Goal: Transaction & Acquisition: Subscribe to service/newsletter

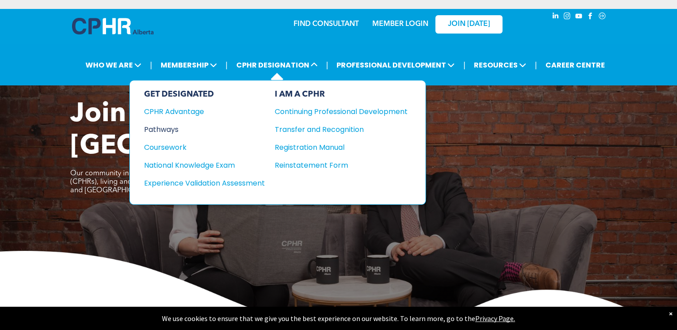
click at [171, 130] on div "Pathways" at bounding box center [198, 129] width 109 height 11
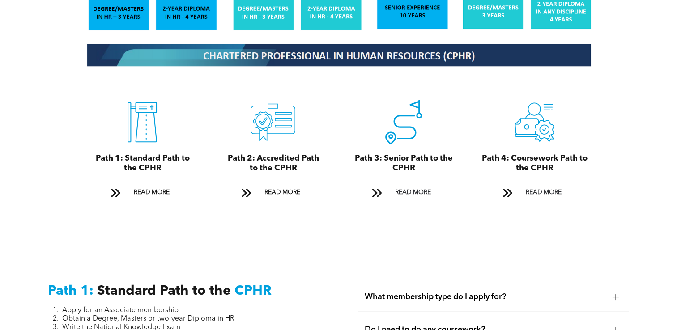
scroll to position [969, 0]
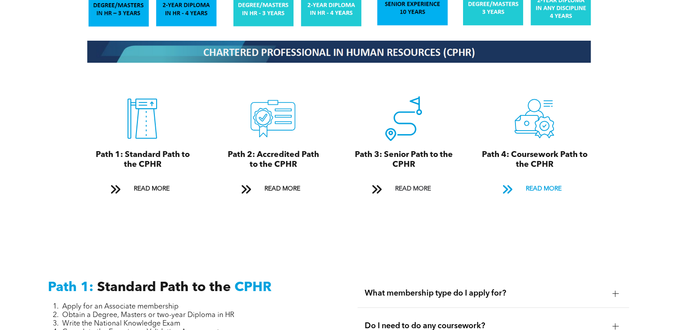
click at [545, 181] on span "READ MORE" at bounding box center [544, 189] width 42 height 17
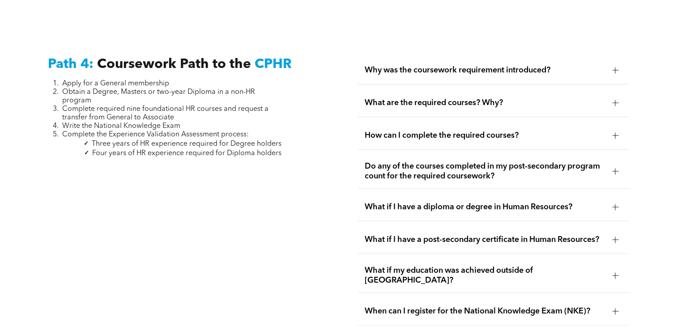
scroll to position [2638, 0]
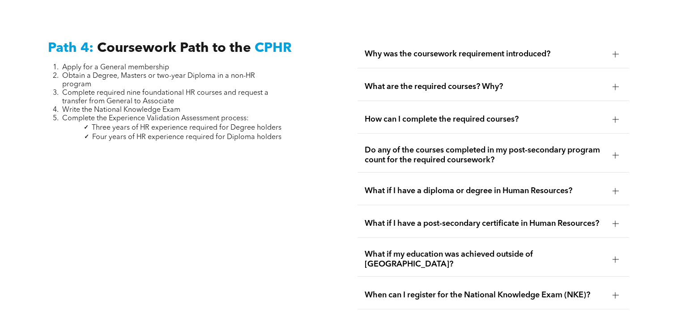
click at [530, 82] on span "What are the required courses? Why?" at bounding box center [485, 87] width 240 height 10
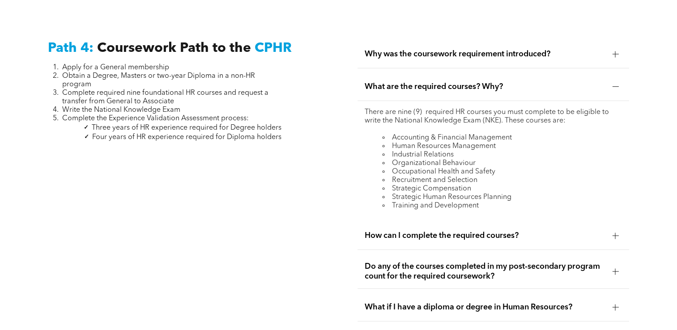
click at [525, 262] on span "Do any of the courses completed in my post-secondary program count for the requ…" at bounding box center [485, 272] width 240 height 20
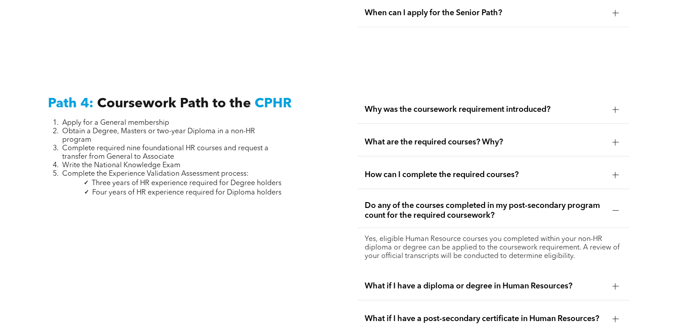
scroll to position [2583, 0]
click at [527, 97] on div "Why was the coursework requirement introduced?" at bounding box center [494, 109] width 272 height 28
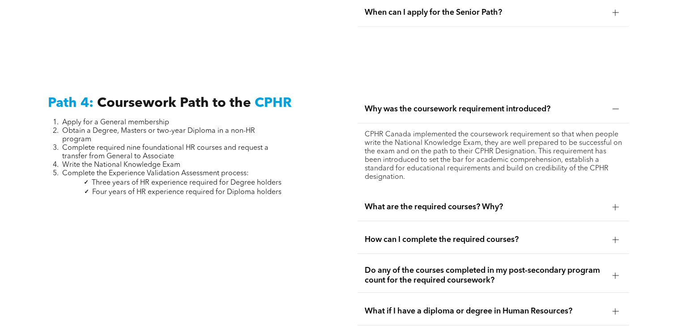
click at [516, 202] on span "What are the required courses? Why?" at bounding box center [485, 207] width 240 height 10
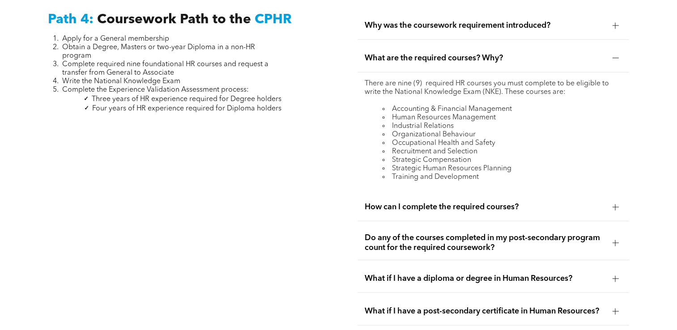
scroll to position [2673, 0]
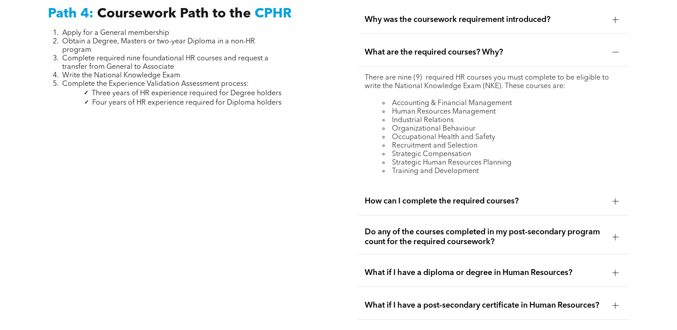
click at [475, 191] on div "How can I complete the required courses?" at bounding box center [494, 202] width 272 height 28
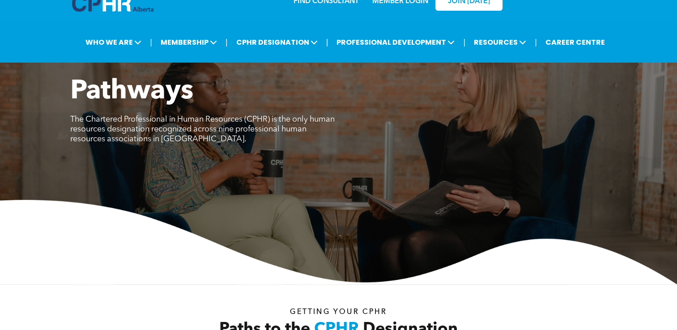
scroll to position [0, 0]
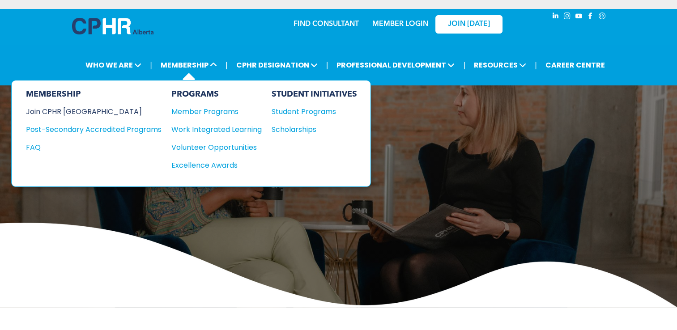
click at [77, 107] on div "Join CPHR [GEOGRAPHIC_DATA]" at bounding box center [87, 111] width 122 height 11
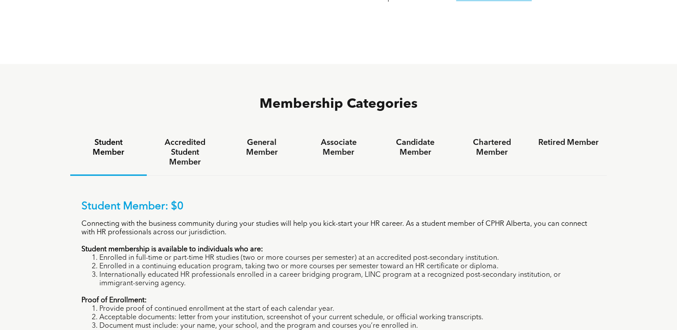
scroll to position [529, 0]
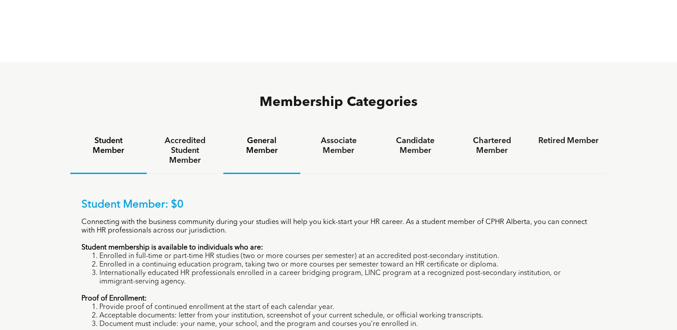
click at [266, 136] on h4 "General Member" at bounding box center [261, 146] width 60 height 20
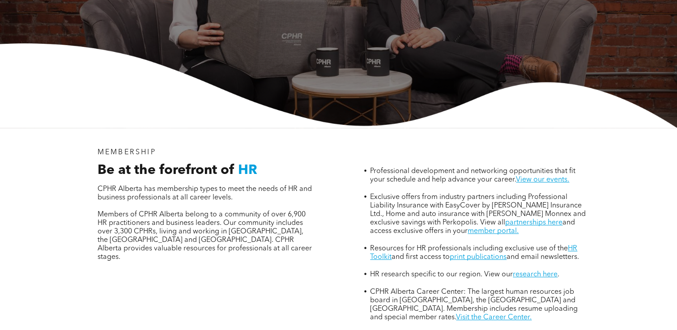
scroll to position [0, 0]
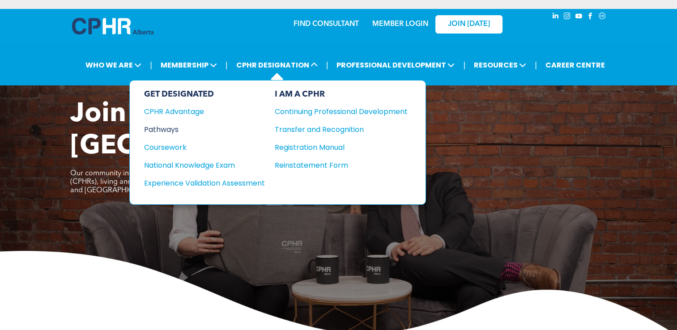
click at [174, 124] on div "Pathways" at bounding box center [198, 129] width 109 height 11
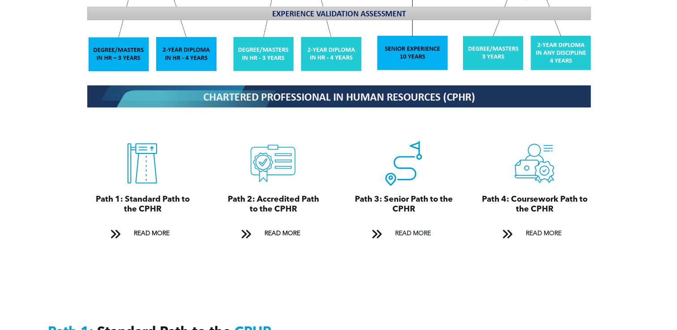
scroll to position [926, 0]
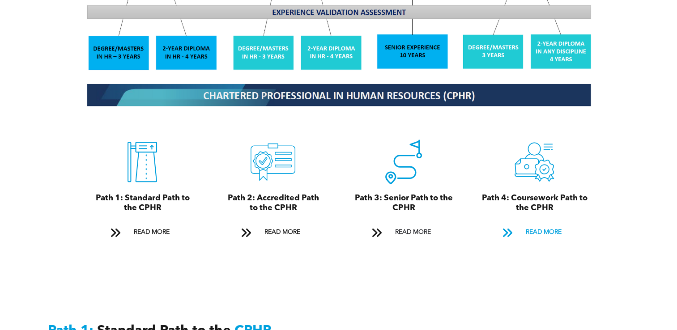
click at [528, 225] on span "READ MORE" at bounding box center [544, 232] width 42 height 17
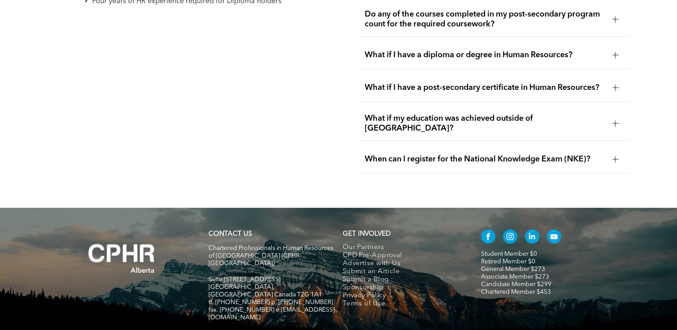
scroll to position [2774, 0]
click at [517, 266] on link "General Member $273" at bounding box center [513, 269] width 64 height 6
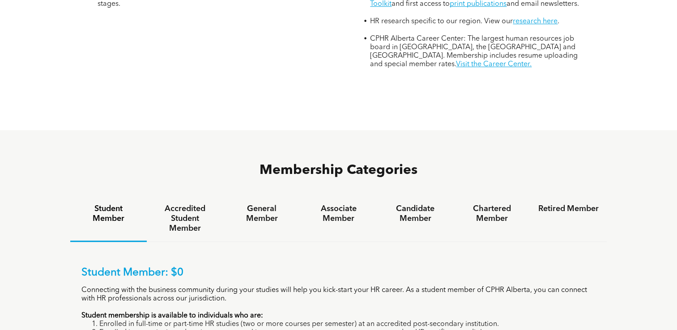
scroll to position [462, 0]
click at [268, 204] on h4 "General Member" at bounding box center [261, 214] width 60 height 20
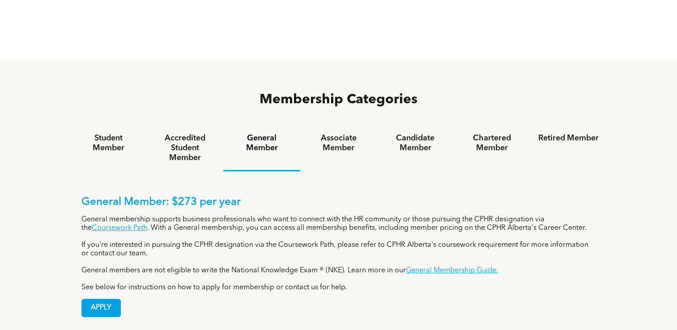
scroll to position [537, 0]
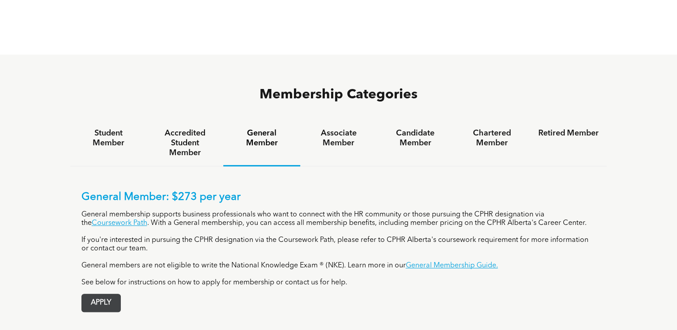
click at [113, 295] on span "APPLY" at bounding box center [101, 303] width 39 height 17
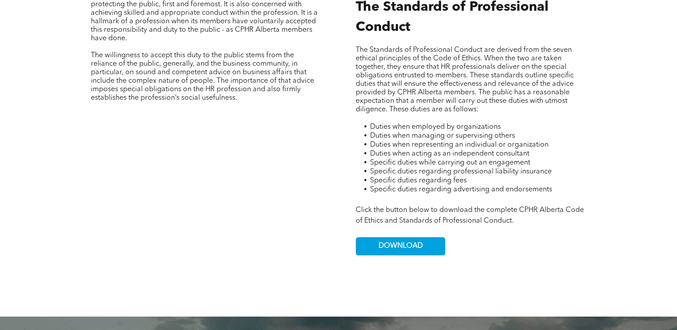
scroll to position [516, 0]
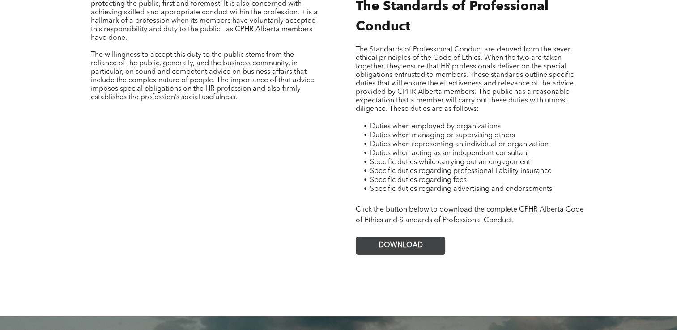
click at [394, 242] on span "DOWNLOAD" at bounding box center [401, 246] width 44 height 9
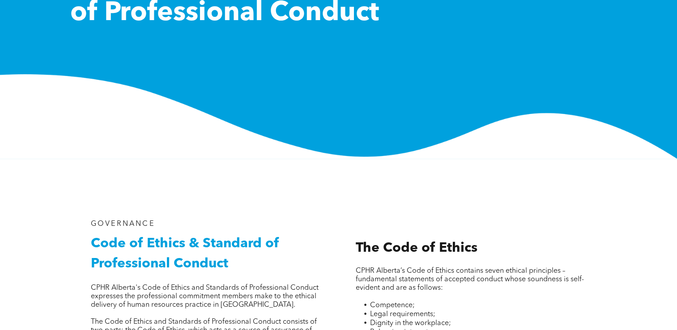
scroll to position [138, 0]
